Goal: Transaction & Acquisition: Purchase product/service

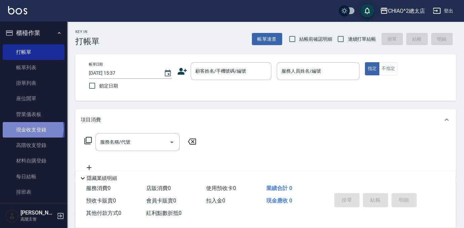
click at [32, 128] on link "現金收支登錄" at bounding box center [34, 129] width 62 height 15
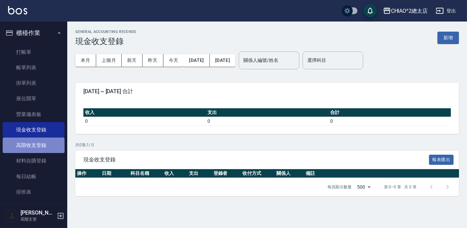
click at [33, 142] on link "高階收支登錄" at bounding box center [34, 145] width 62 height 15
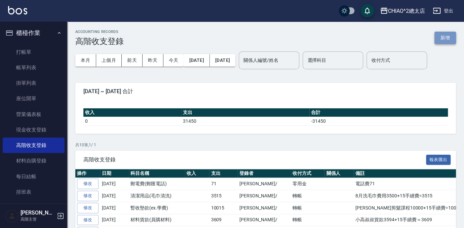
click at [451, 40] on button "新增" at bounding box center [446, 38] width 22 height 12
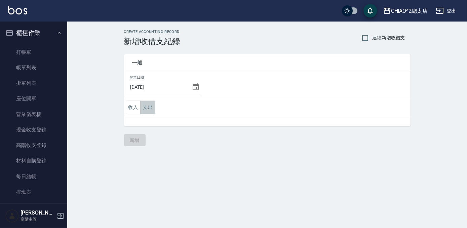
click at [148, 111] on button "支出" at bounding box center [147, 108] width 15 height 14
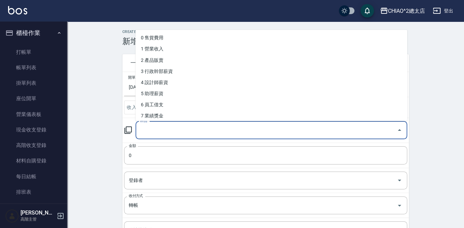
click at [267, 131] on input "科目" at bounding box center [267, 130] width 256 height 12
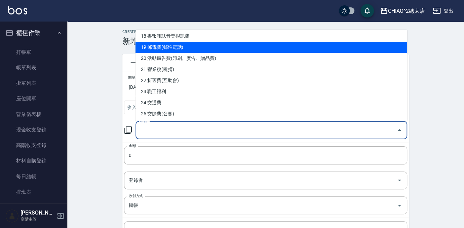
scroll to position [214, 0]
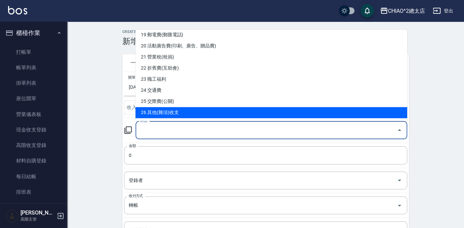
click at [212, 109] on li "26 其他(雜項)收支" at bounding box center [272, 112] width 272 height 11
type input "26 其他(雜項)收支"
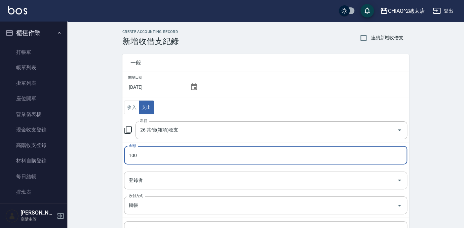
type input "100"
click at [236, 177] on input "登錄者" at bounding box center [260, 181] width 267 height 12
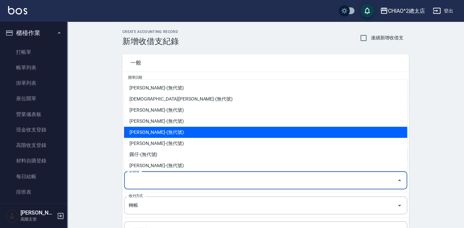
click at [233, 128] on li "[PERSON_NAME]-(無代號)" at bounding box center [265, 132] width 283 height 11
type input "[PERSON_NAME]-(無代號)"
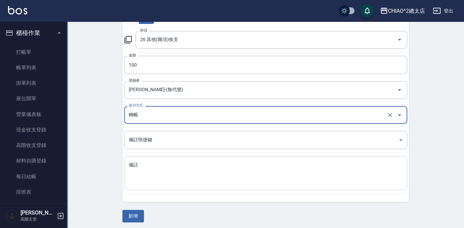
scroll to position [91, 0]
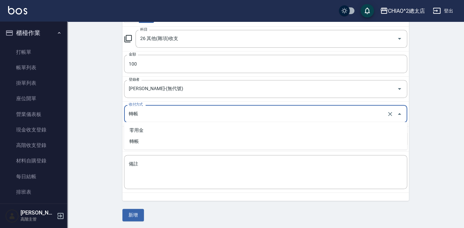
click at [192, 114] on input "轉帳" at bounding box center [256, 114] width 258 height 12
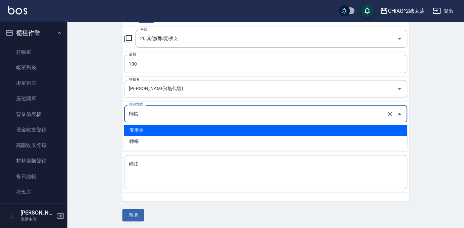
click at [186, 131] on li "零用金" at bounding box center [265, 130] width 283 height 11
type input "零用金"
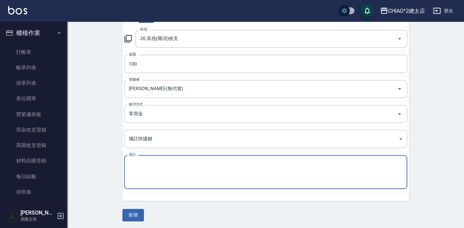
click at [168, 163] on textarea "備註" at bounding box center [266, 172] width 274 height 23
type textarea "2"
type textarea "一支50 打鑰匙*2 =100"
drag, startPoint x: 170, startPoint y: 161, endPoint x: 419, endPoint y: 36, distance: 278.1
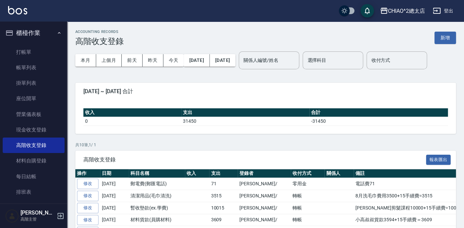
drag, startPoint x: 255, startPoint y: 147, endPoint x: 255, endPoint y: 143, distance: 4.4
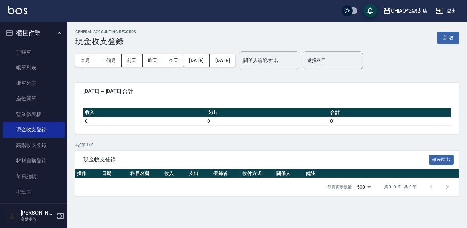
drag, startPoint x: 250, startPoint y: 153, endPoint x: 246, endPoint y: 154, distance: 4.4
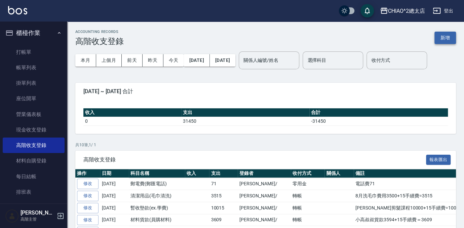
click at [443, 35] on button "新增" at bounding box center [446, 38] width 22 height 12
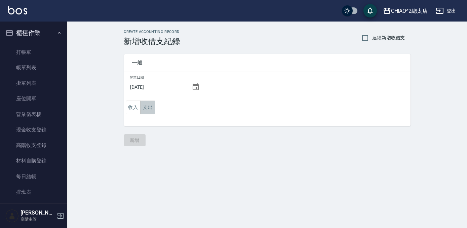
click at [146, 111] on button "支出" at bounding box center [147, 108] width 15 height 14
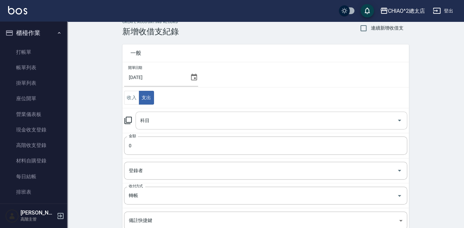
scroll to position [91, 0]
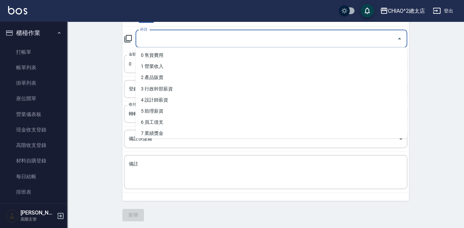
click at [194, 40] on input "科目" at bounding box center [267, 39] width 256 height 12
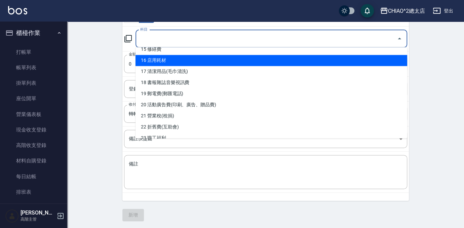
scroll to position [214, 0]
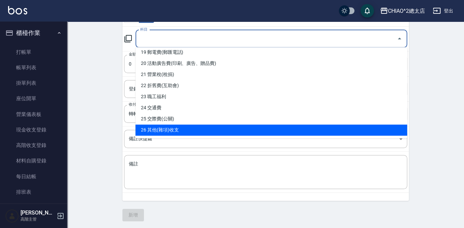
click at [203, 128] on li "26 其他(雜項)收支" at bounding box center [272, 129] width 272 height 11
type input "26 其他(雜項)收支"
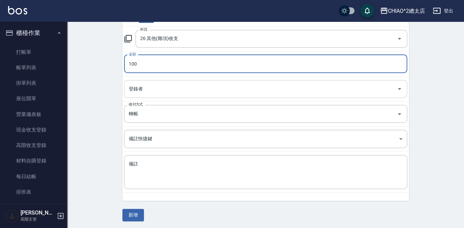
click at [228, 81] on div "登錄者" at bounding box center [265, 89] width 283 height 18
type input "100"
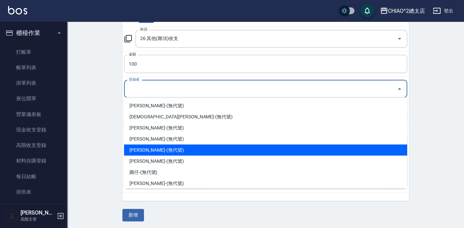
click at [143, 154] on li "[PERSON_NAME]-(無代號)" at bounding box center [265, 149] width 283 height 11
type input "[PERSON_NAME]-(無代號)"
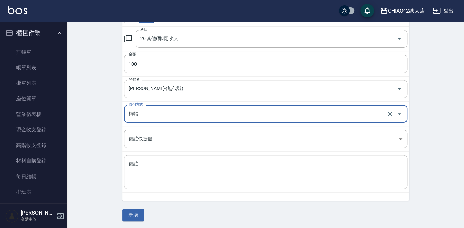
click at [151, 115] on input "轉帳" at bounding box center [256, 114] width 258 height 12
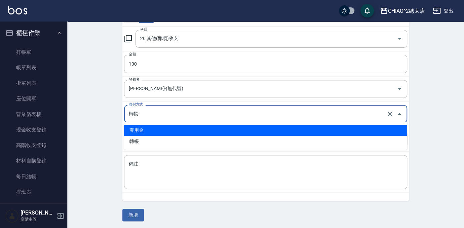
click at [150, 129] on li "零用金" at bounding box center [265, 130] width 283 height 11
type input "零用金"
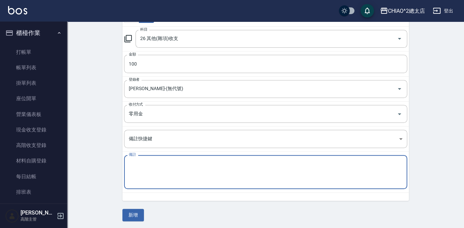
click at [177, 165] on textarea "備註" at bounding box center [266, 172] width 274 height 23
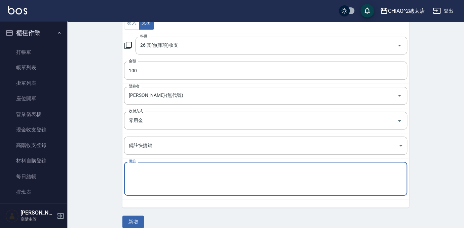
scroll to position [91, 0]
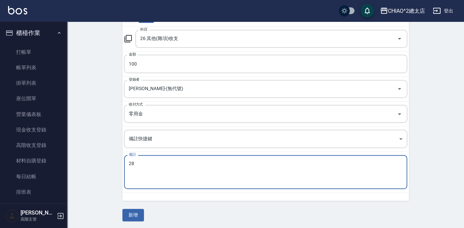
type textarea "2"
type textarea "打鑰匙100"
drag, startPoint x: 137, startPoint y: 213, endPoint x: 133, endPoint y: 213, distance: 4.7
click at [137, 213] on button "新增" at bounding box center [133, 215] width 22 height 12
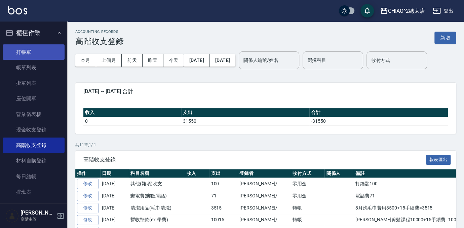
drag, startPoint x: 36, startPoint y: 51, endPoint x: 43, endPoint y: 54, distance: 7.4
click at [36, 51] on link "打帳單" at bounding box center [34, 51] width 62 height 15
click at [34, 53] on link "打帳單" at bounding box center [34, 51] width 62 height 15
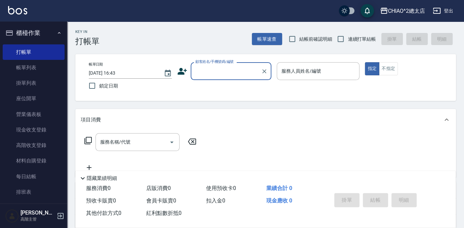
click at [199, 68] on input "顧客姓名/手機號碼/編號" at bounding box center [226, 71] width 65 height 12
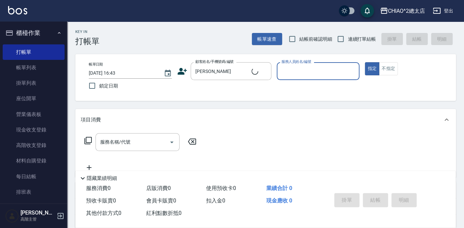
type input "新客人 姓名未設定/[PERSON_NAME]/null"
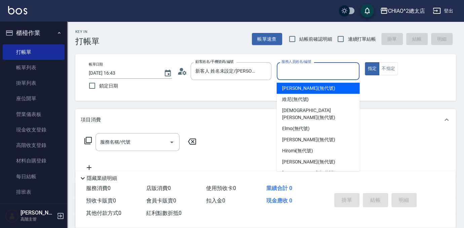
click at [315, 66] on input "服務人員姓名/編號" at bounding box center [318, 71] width 77 height 12
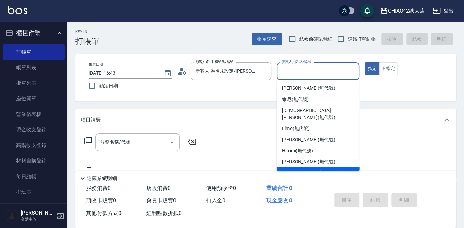
click at [338, 168] on div "[PERSON_NAME] (無代號)" at bounding box center [318, 173] width 83 height 11
click at [339, 71] on input "[PERSON_NAME](無代號)" at bounding box center [313, 71] width 67 height 12
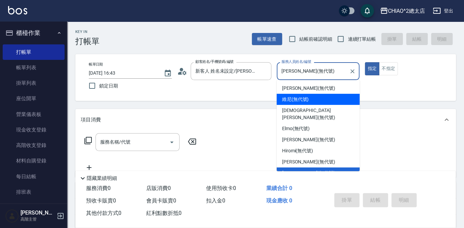
click at [330, 98] on div "維尼 (無代號)" at bounding box center [318, 99] width 83 height 11
type input "維尼(無代號)"
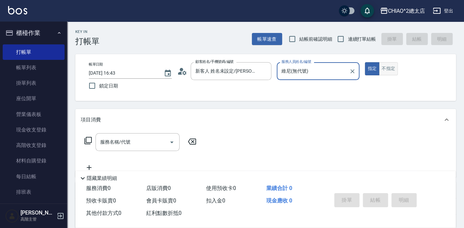
click at [383, 68] on button "不指定" at bounding box center [388, 68] width 19 height 13
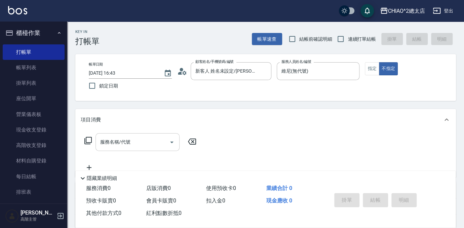
click at [113, 146] on input "服務名稱/代號" at bounding box center [133, 142] width 68 height 12
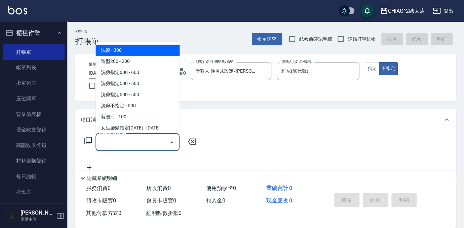
click at [144, 43] on ul "洗髮 - 300 造型200 - 200 洗剪指定600 - 600 洗剪指定500 - 500 洗剪指定500 - 500 洗剪不指定 - 500 剪瀏海 …" at bounding box center [138, 87] width 84 height 91
click at [146, 47] on span "洗髮 - 300" at bounding box center [138, 50] width 84 height 11
type input "洗髮(103103)"
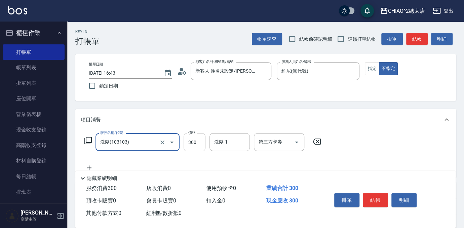
drag, startPoint x: 202, startPoint y: 141, endPoint x: 199, endPoint y: 141, distance: 3.7
click at [202, 141] on input "300" at bounding box center [195, 142] width 22 height 18
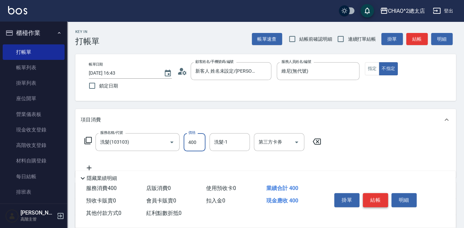
type input "400"
click at [381, 196] on button "結帳" at bounding box center [375, 200] width 25 height 14
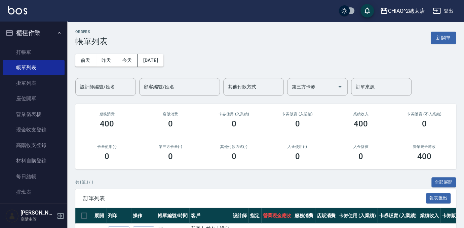
drag, startPoint x: 443, startPoint y: 38, endPoint x: 333, endPoint y: 69, distance: 113.6
click at [443, 38] on button "新開單" at bounding box center [443, 38] width 25 height 12
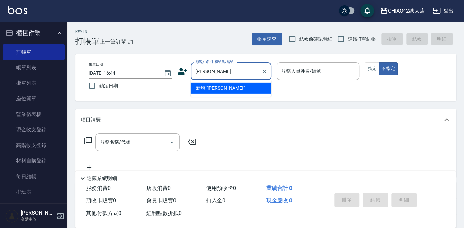
type input "[PERSON_NAME]"
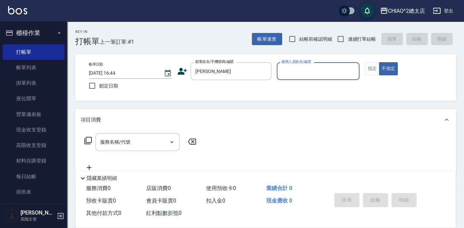
click at [330, 71] on input "服務人員姓名/編號" at bounding box center [318, 71] width 77 height 12
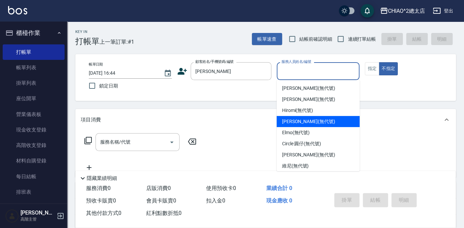
click at [333, 124] on div "[PERSON_NAME] (無代號)" at bounding box center [318, 121] width 83 height 11
type input "[PERSON_NAME](無代號)"
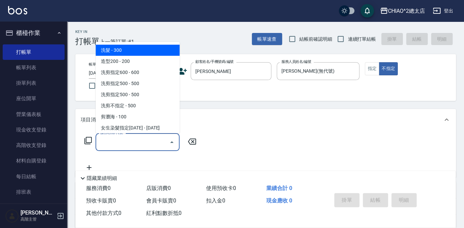
click at [136, 140] on input "服務名稱/代號" at bounding box center [133, 142] width 68 height 12
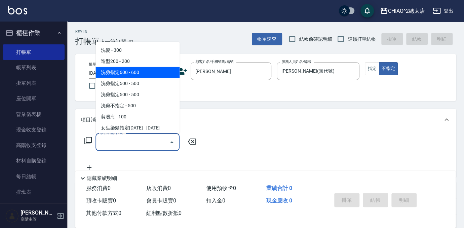
click at [146, 73] on span "洗剪指定600 - 600" at bounding box center [138, 72] width 84 height 11
type input "洗剪指定600(103107)"
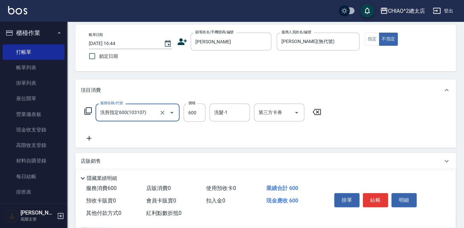
scroll to position [61, 0]
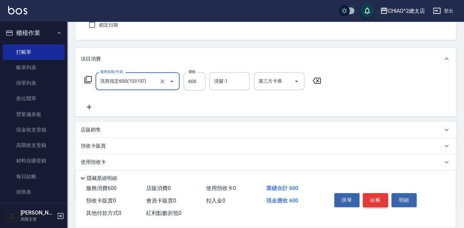
click at [381, 198] on button "結帳" at bounding box center [375, 200] width 25 height 14
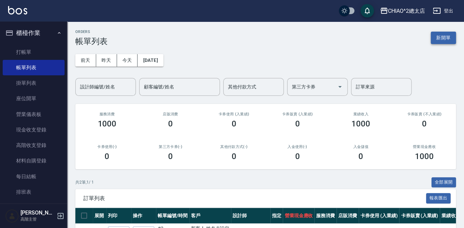
click at [446, 36] on button "新開單" at bounding box center [443, 38] width 25 height 12
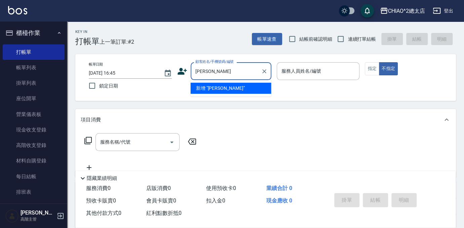
type input "[PERSON_NAME]"
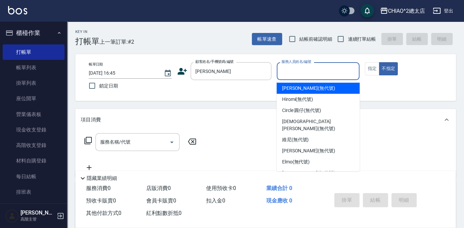
click at [313, 71] on input "服務人員姓名/編號" at bounding box center [318, 71] width 77 height 12
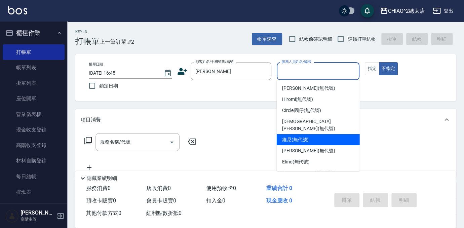
click at [321, 134] on div "維尼 (無代號)" at bounding box center [318, 139] width 83 height 11
type input "維尼(無代號)"
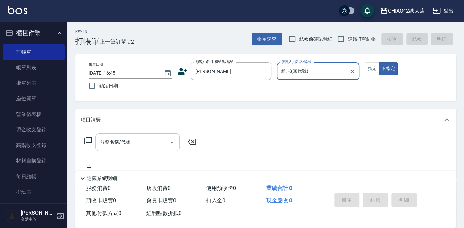
click at [143, 143] on input "服務名稱/代號" at bounding box center [133, 142] width 68 height 12
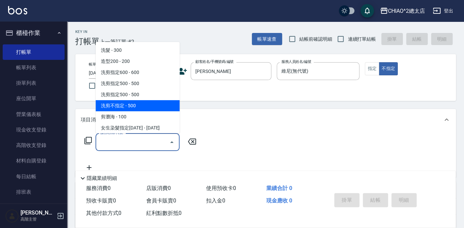
click at [146, 101] on span "洗剪不指定 - 500" at bounding box center [138, 105] width 84 height 11
type input "洗剪不指定(103110)"
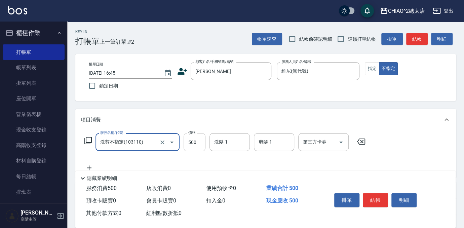
click at [199, 145] on input "500" at bounding box center [195, 142] width 22 height 18
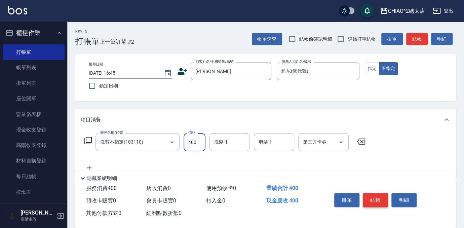
type input "400"
click at [374, 198] on button "結帳" at bounding box center [375, 200] width 25 height 14
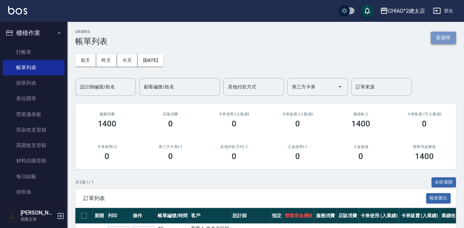
click at [439, 38] on button "新開單" at bounding box center [443, 38] width 25 height 12
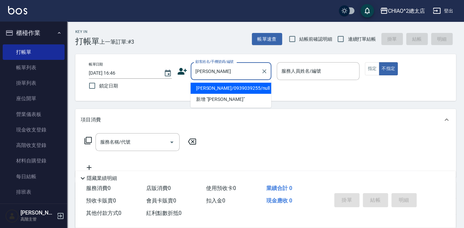
click at [241, 90] on li "[PERSON_NAME]/0939039255/null" at bounding box center [231, 88] width 81 height 11
type input "[PERSON_NAME]/0939039255/null"
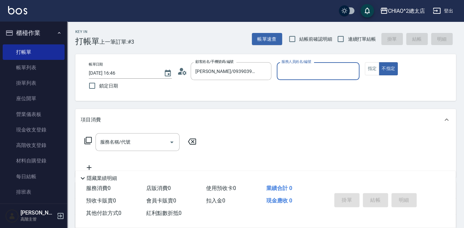
click at [318, 70] on input "服務人員姓名/編號" at bounding box center [318, 71] width 77 height 12
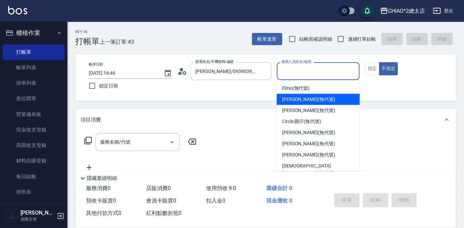
click at [328, 102] on div "[PERSON_NAME] (無代號)" at bounding box center [318, 99] width 83 height 11
type input "[PERSON_NAME](無代號)"
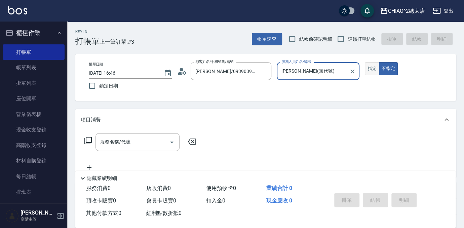
click at [377, 68] on button "指定" at bounding box center [372, 68] width 14 height 13
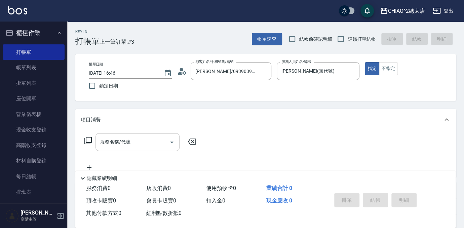
click at [128, 140] on input "服務名稱/代號" at bounding box center [133, 142] width 68 height 12
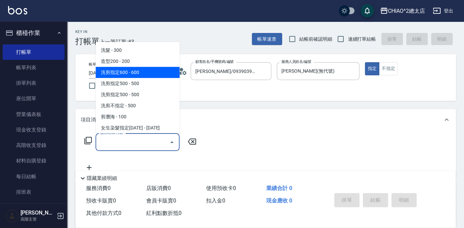
click at [142, 76] on span "洗剪指定600 - 600" at bounding box center [138, 72] width 84 height 11
type input "洗剪指定600(103107)"
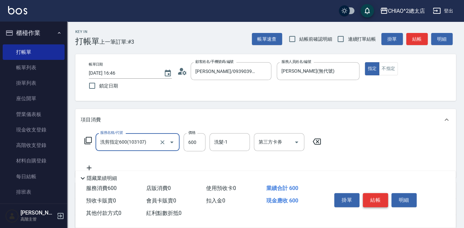
click at [383, 198] on button "結帳" at bounding box center [375, 200] width 25 height 14
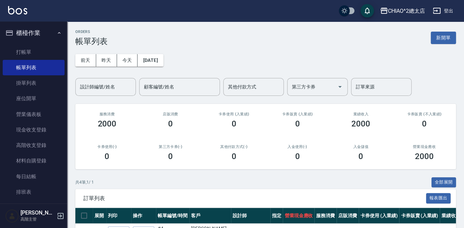
drag, startPoint x: 435, startPoint y: 34, endPoint x: 433, endPoint y: 38, distance: 4.2
click at [436, 34] on button "新開單" at bounding box center [443, 38] width 25 height 12
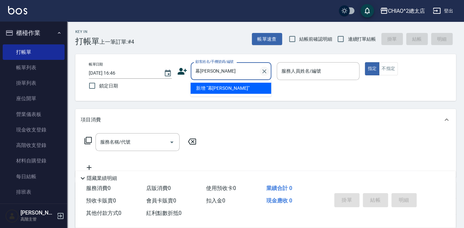
type input "幕[PERSON_NAME]"
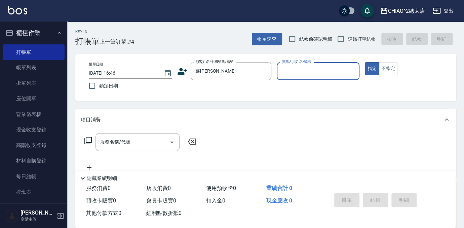
click at [323, 67] on input "服務人員姓名/編號" at bounding box center [318, 71] width 77 height 12
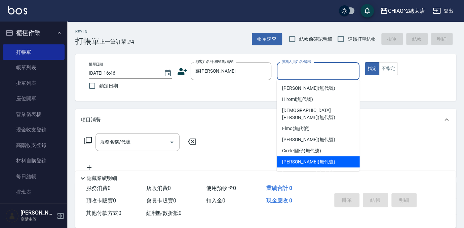
scroll to position [25, 0]
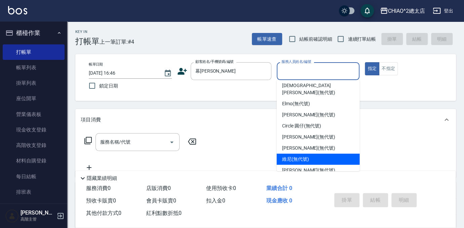
click at [324, 154] on div "維尼 (無代號)" at bounding box center [318, 159] width 83 height 11
type input "維尼(無代號)"
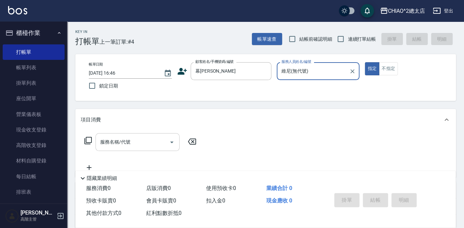
click at [158, 140] on input "服務名稱/代號" at bounding box center [133, 142] width 68 height 12
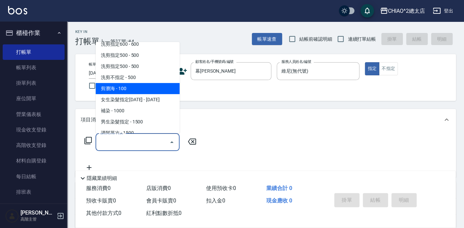
scroll to position [61, 0]
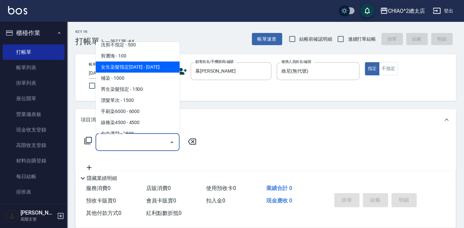
click at [138, 70] on span "女生染髮指定[DATE] - [DATE]" at bounding box center [138, 67] width 84 height 11
type input "女生染髮指定2000(103113)"
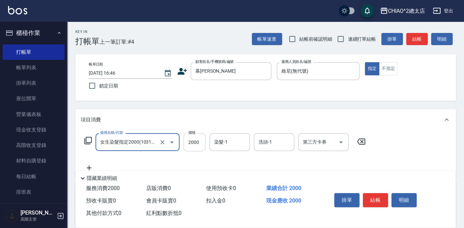
click at [201, 142] on input "2000" at bounding box center [195, 142] width 22 height 18
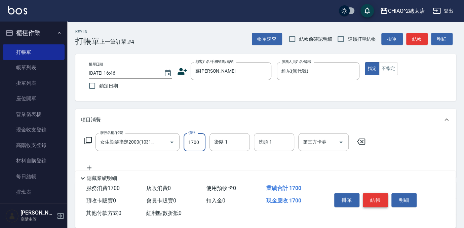
type input "1700"
click at [377, 198] on button "結帳" at bounding box center [375, 200] width 25 height 14
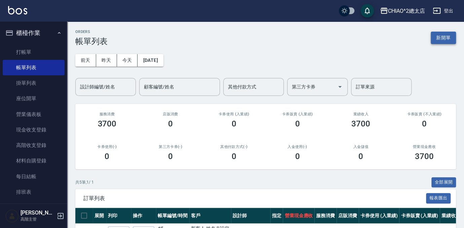
click at [437, 36] on button "新開單" at bounding box center [443, 38] width 25 height 12
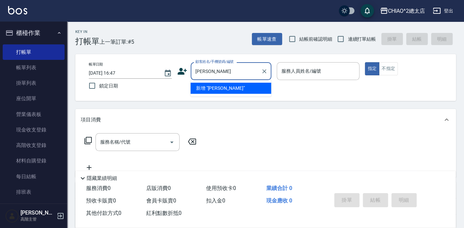
type input "[PERSON_NAME]"
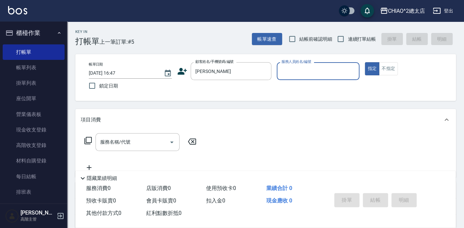
click at [310, 77] on div "服務人員姓名/編號" at bounding box center [318, 71] width 83 height 18
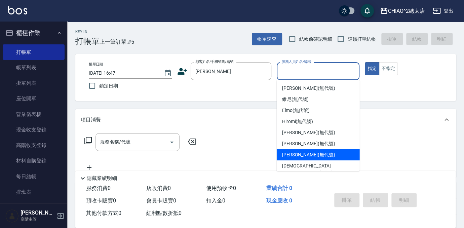
click at [325, 158] on div "[PERSON_NAME] (無代號)" at bounding box center [318, 154] width 83 height 11
type input "[PERSON_NAME](無代號)"
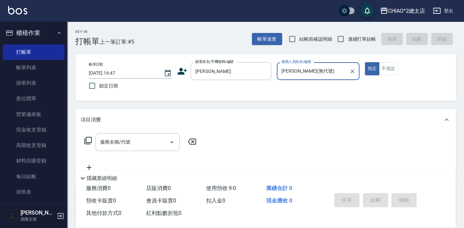
click at [118, 144] on div "服務名稱/代號 服務名稱/代號" at bounding box center [138, 142] width 84 height 18
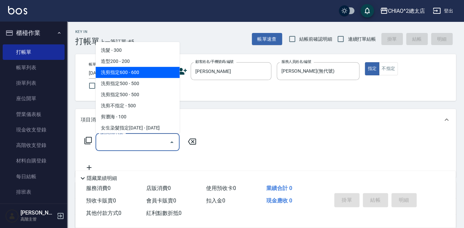
click at [128, 72] on span "洗剪指定600 - 600" at bounding box center [138, 72] width 84 height 11
type input "洗剪指定600(103107)"
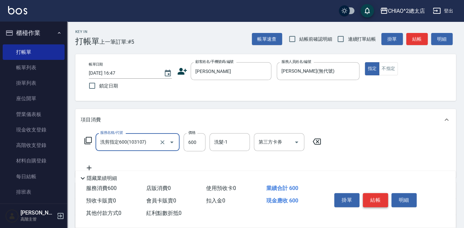
click at [379, 196] on button "結帳" at bounding box center [375, 200] width 25 height 14
